Goal: Navigation & Orientation: Go to known website

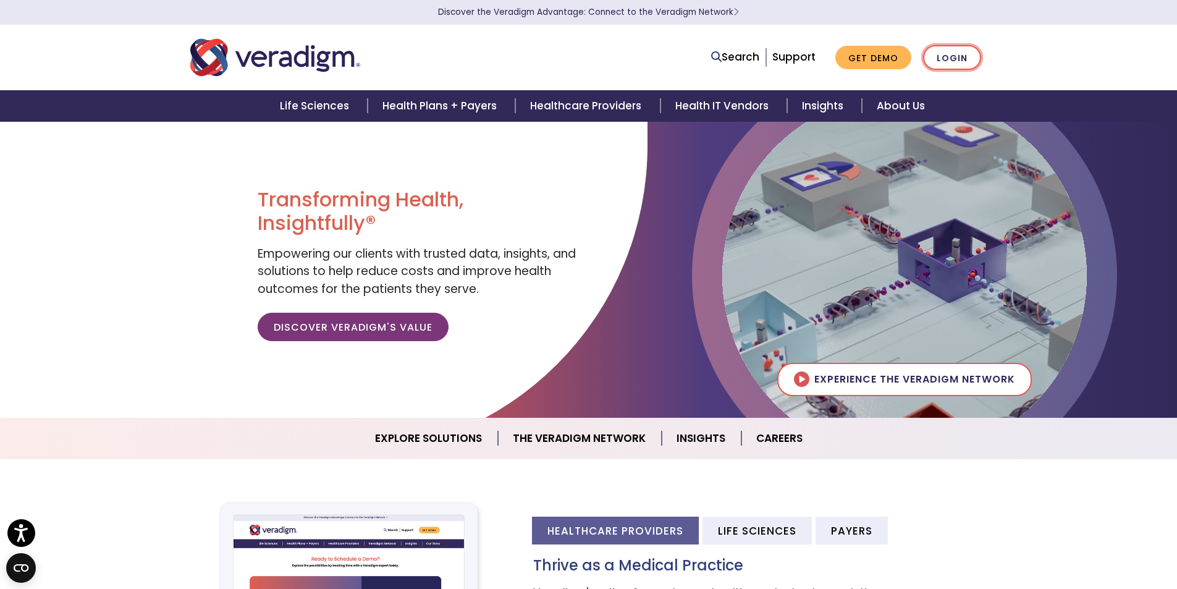
click at [948, 59] on link "Login" at bounding box center [952, 57] width 58 height 25
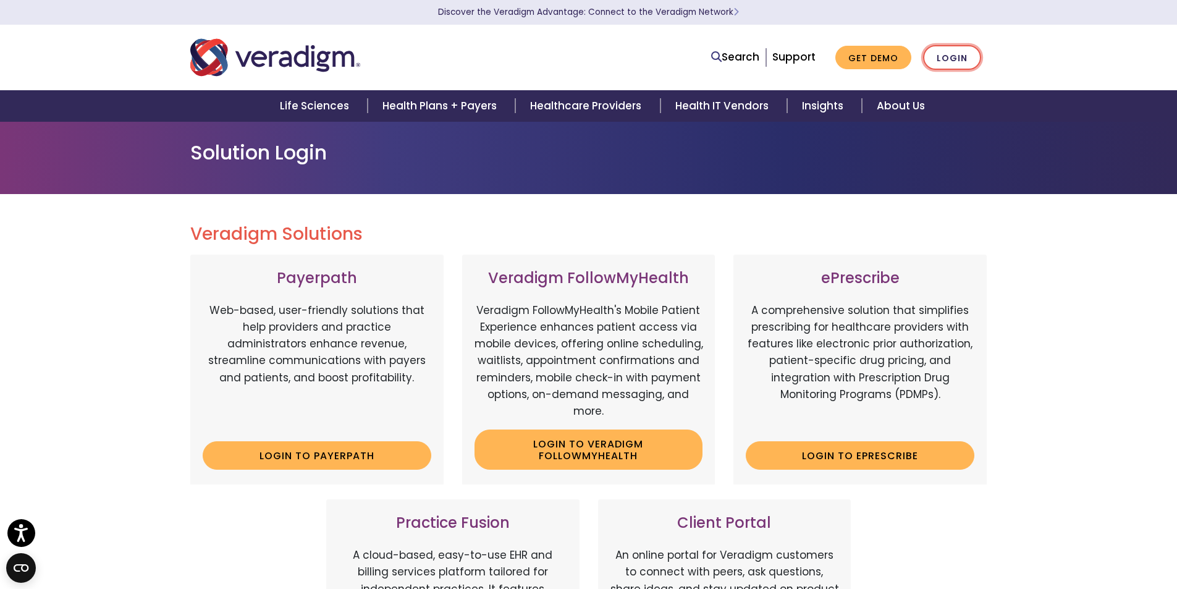
click at [945, 61] on link "Login" at bounding box center [952, 57] width 58 height 25
